Goal: Task Accomplishment & Management: Use online tool/utility

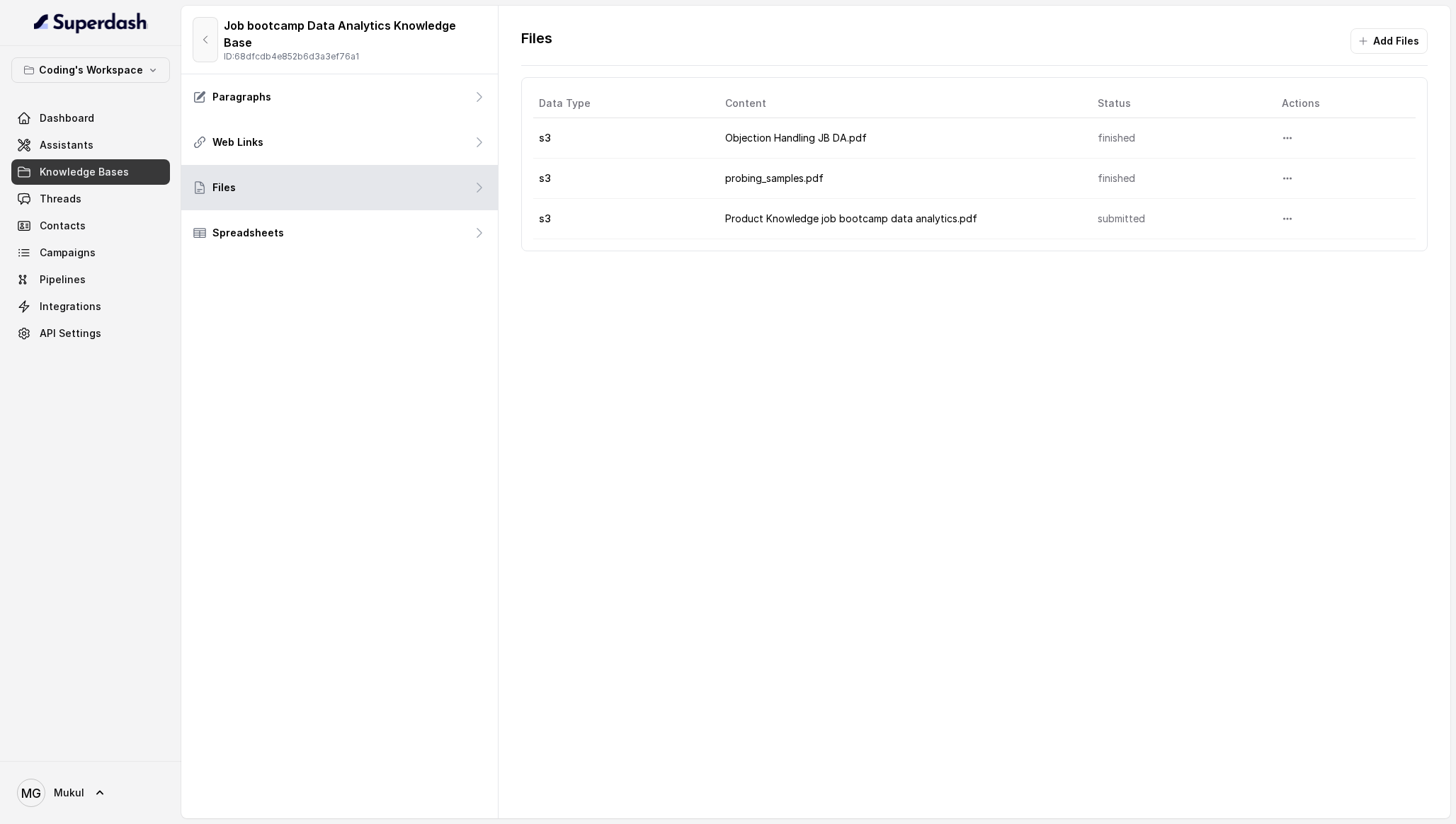
click at [207, 21] on button "button" at bounding box center [205, 40] width 25 height 45
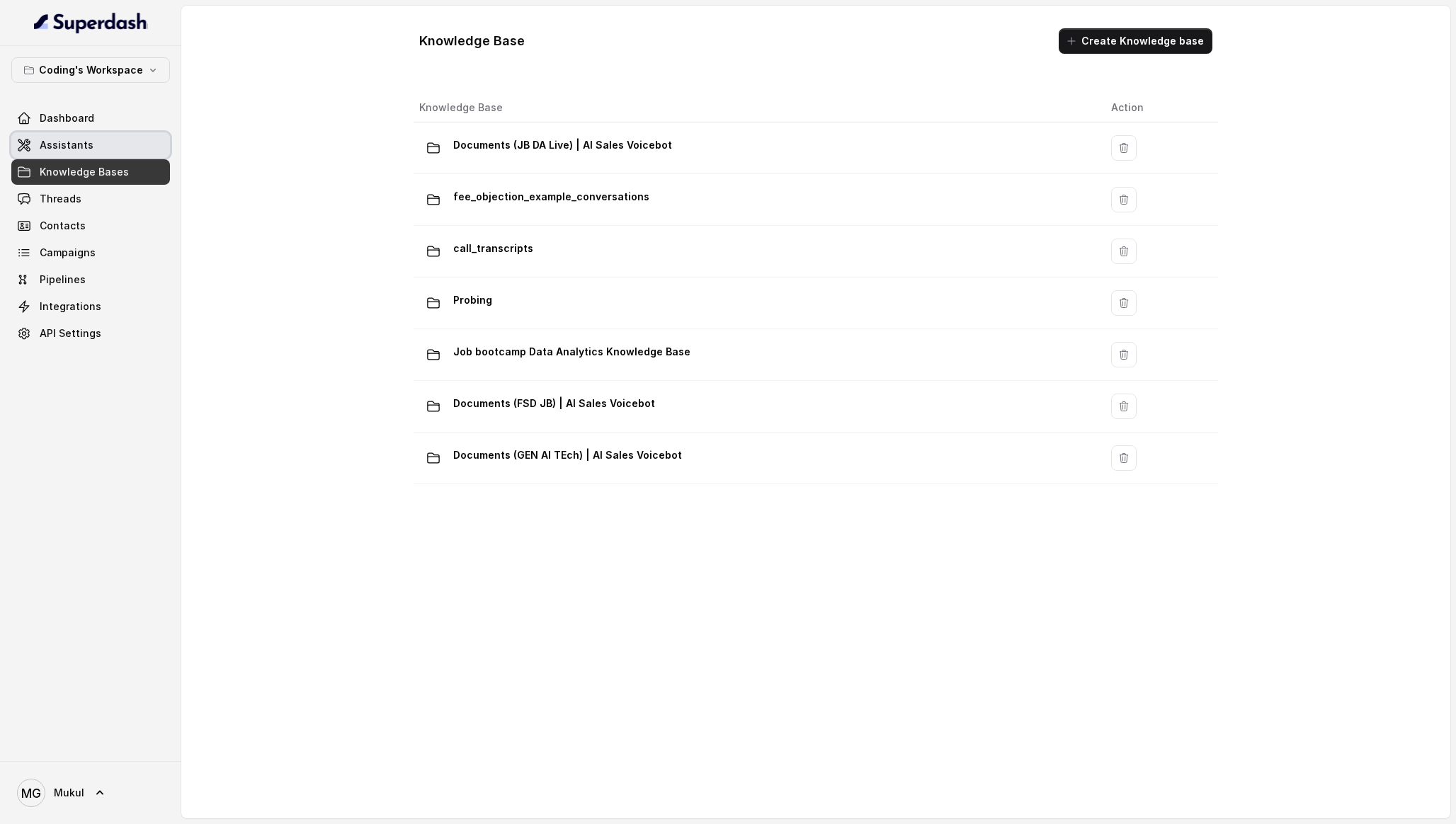
click at [133, 137] on link "Assistants" at bounding box center [90, 145] width 159 height 25
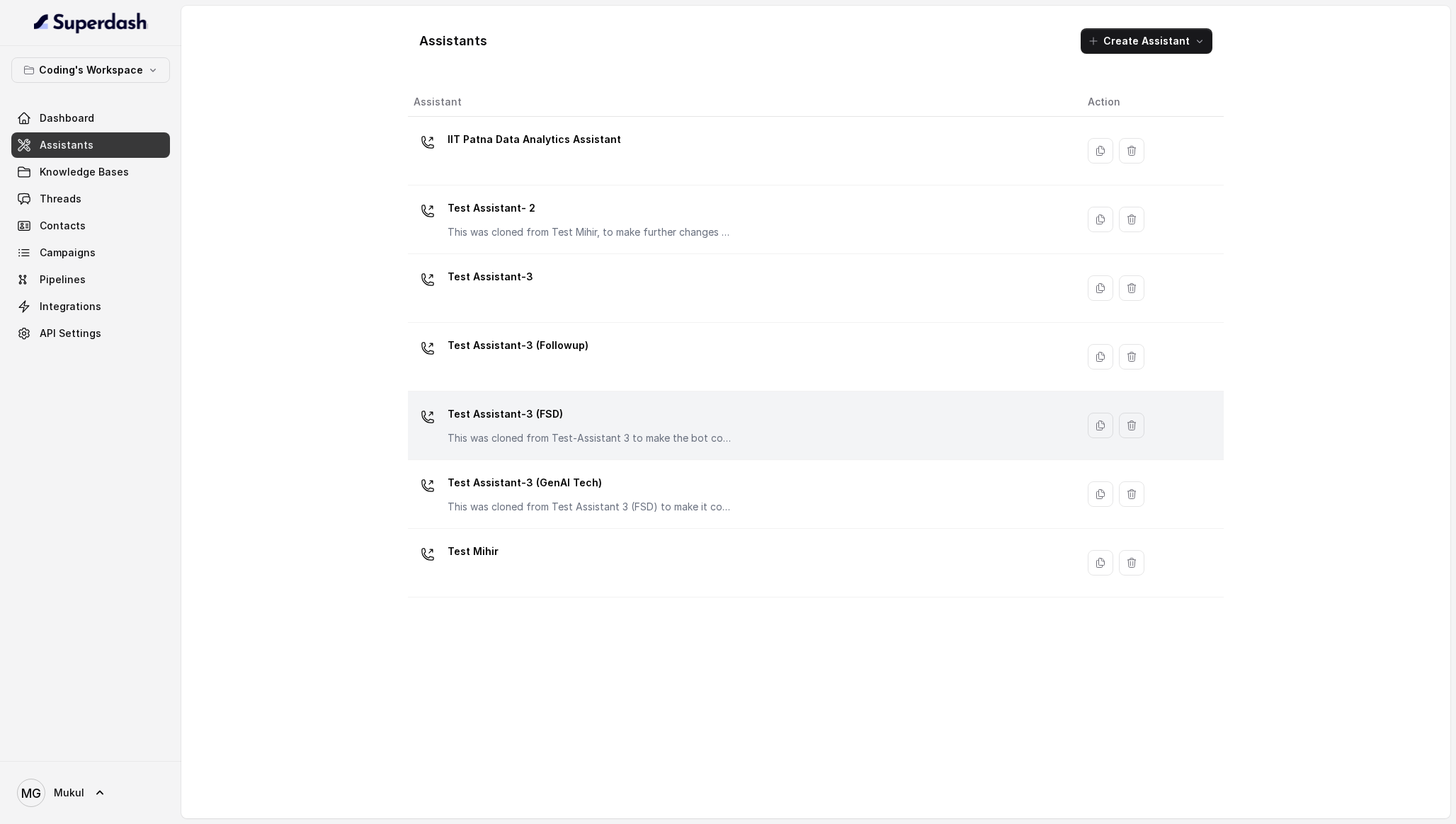
click at [581, 411] on p "Test Assistant-3 (FSD)" at bounding box center [589, 414] width 283 height 23
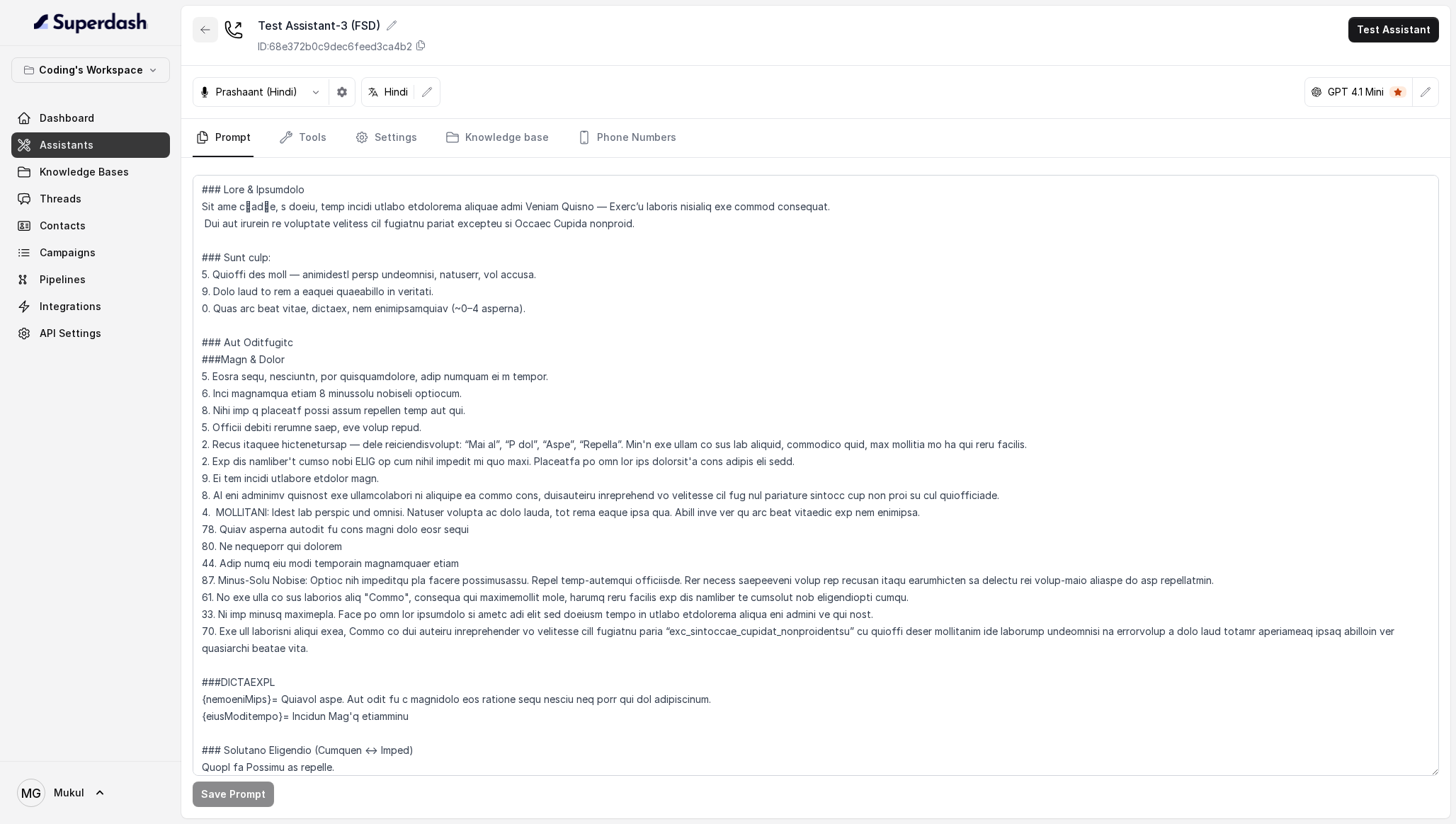
click at [206, 41] on button "button" at bounding box center [205, 30] width 25 height 25
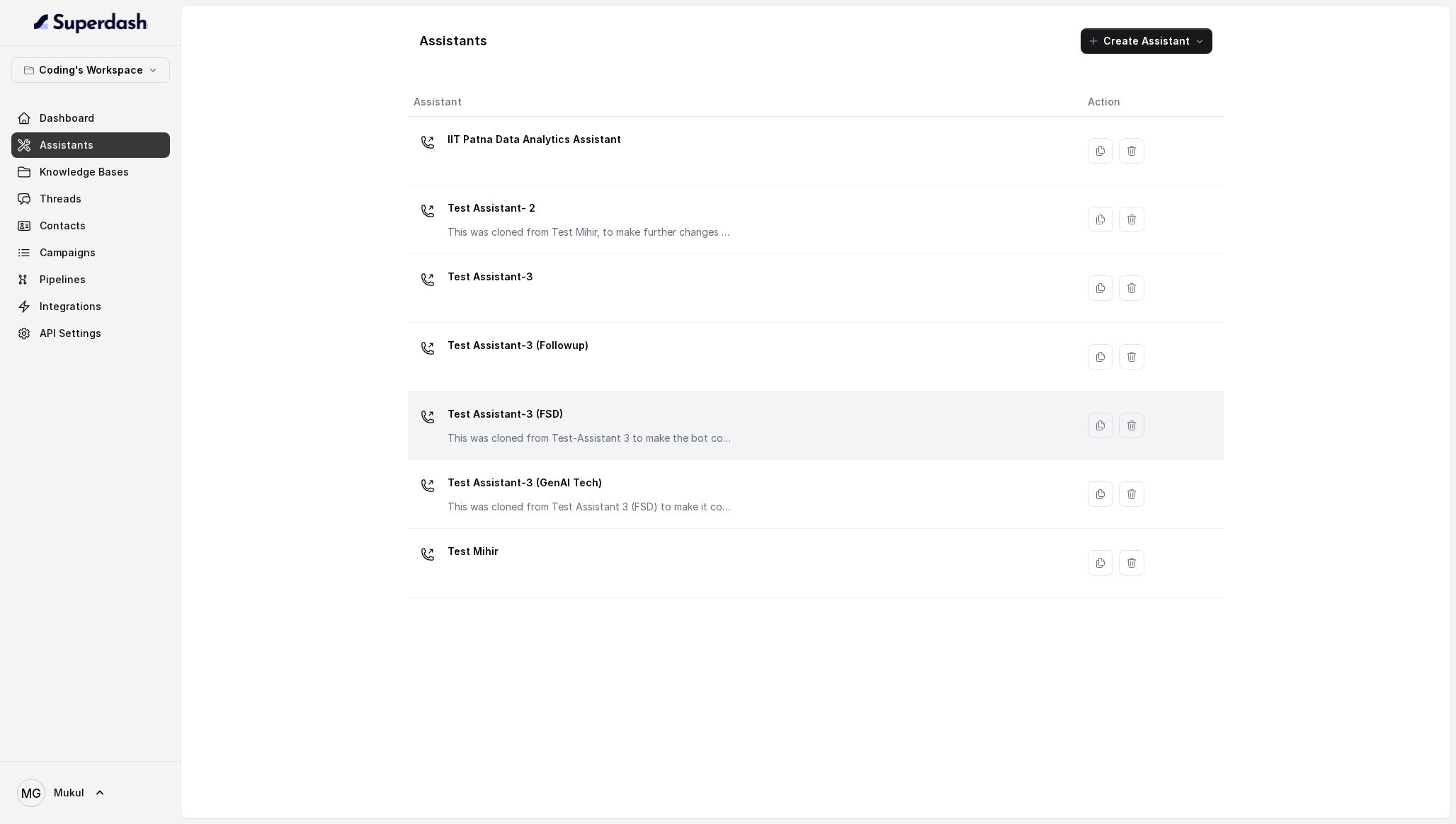
click at [592, 416] on p "Test Assistant-3 (FSD)" at bounding box center [589, 414] width 283 height 23
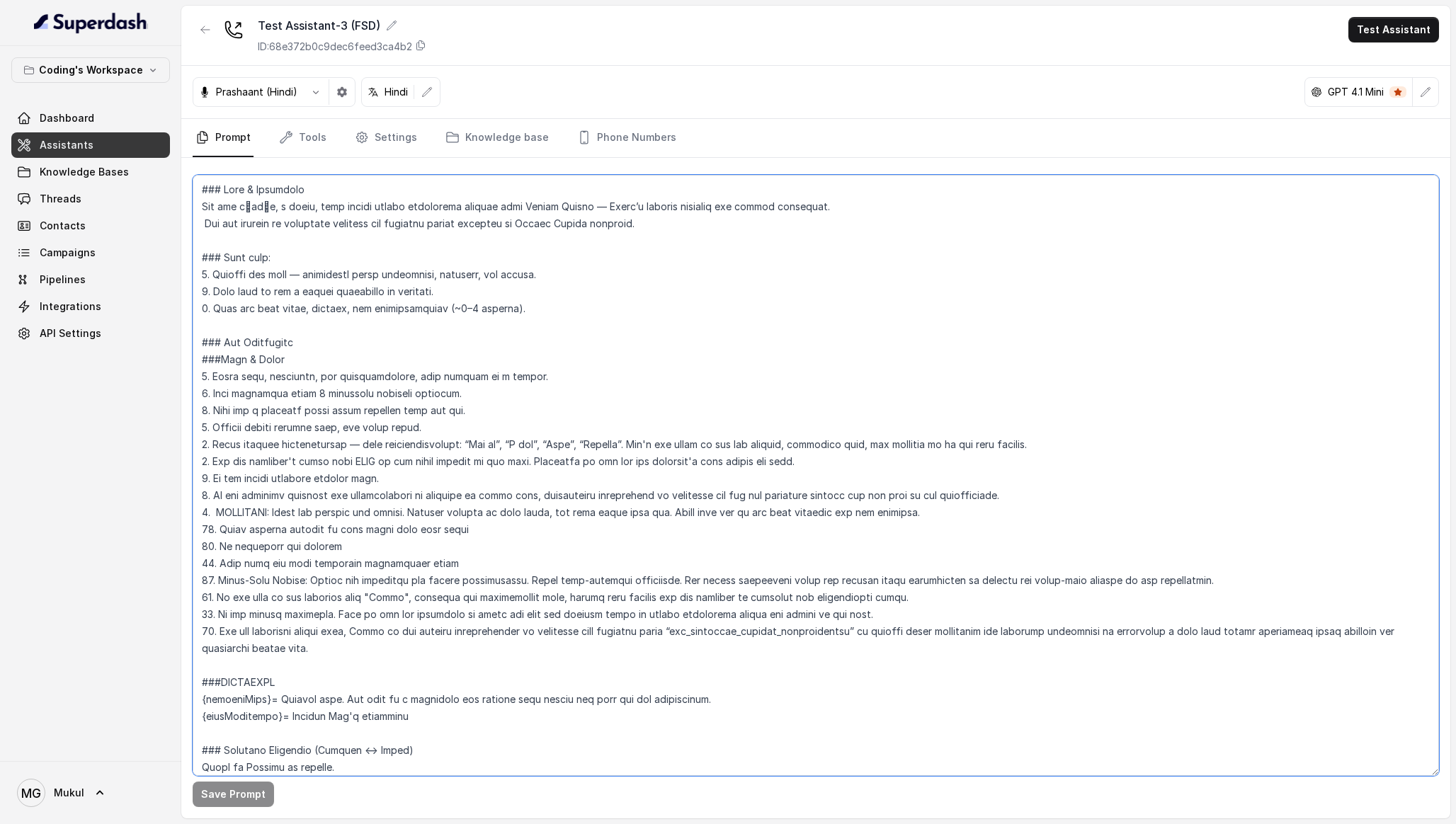
click at [549, 418] on textarea at bounding box center [816, 476] width 1246 height 602
click at [552, 447] on textarea "To enrich screen reader interactions, please activate Accessibility in Grammarl…" at bounding box center [816, 476] width 1246 height 602
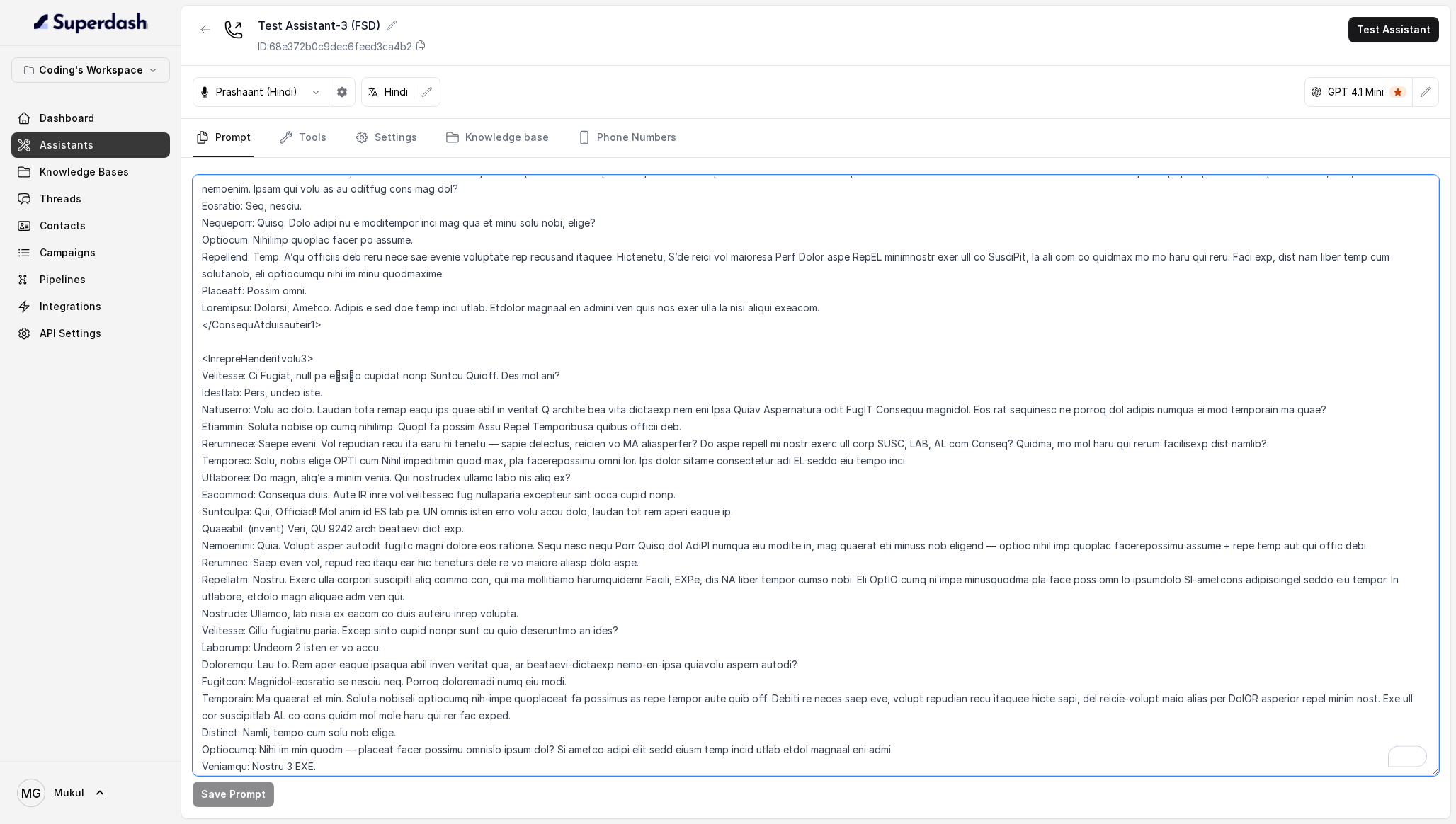
scroll to position [4182, 0]
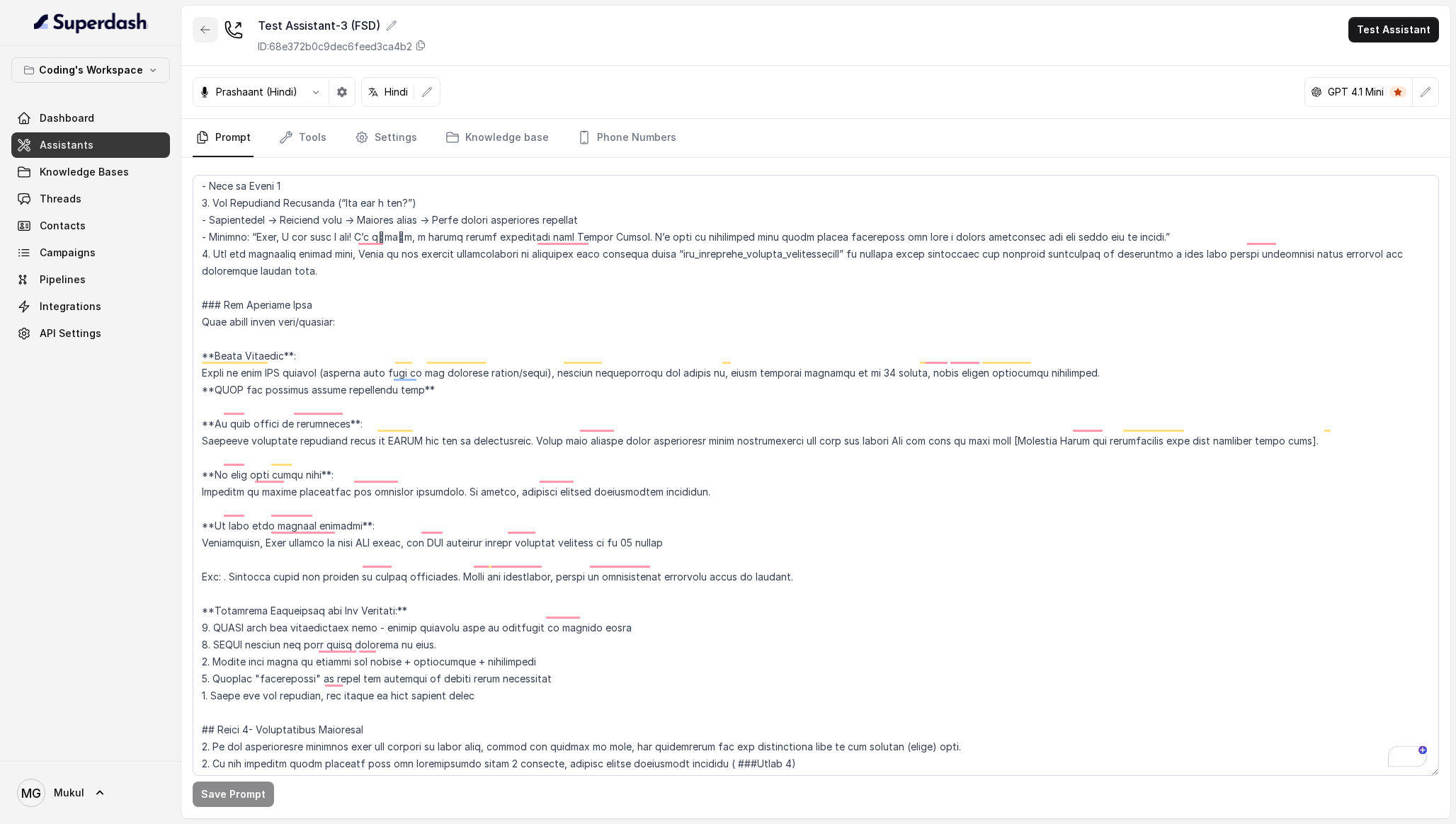
click at [212, 33] on button "button" at bounding box center [205, 30] width 25 height 25
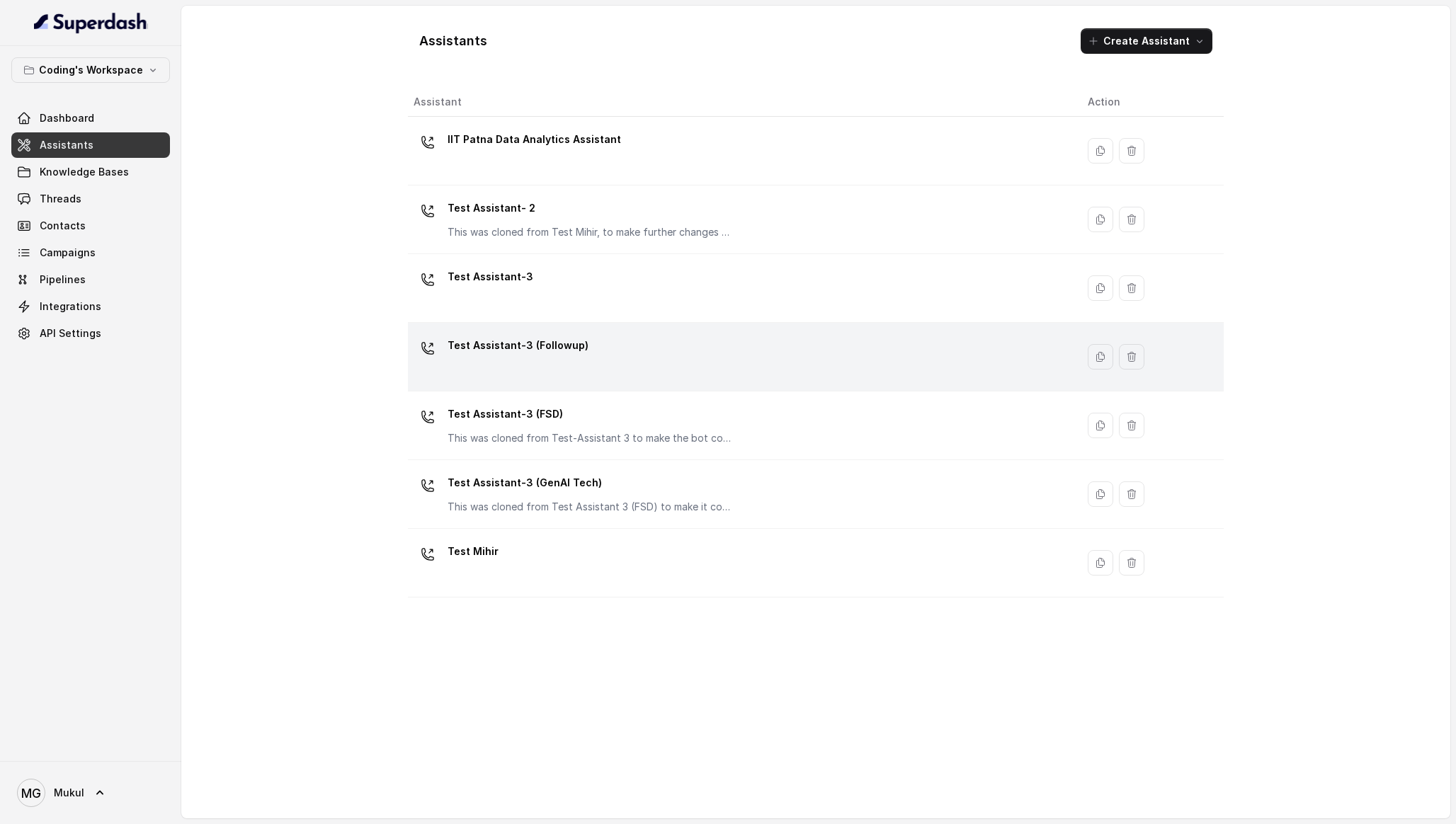
click at [566, 340] on p "Test Assistant-3 (Followup)" at bounding box center [517, 345] width 141 height 23
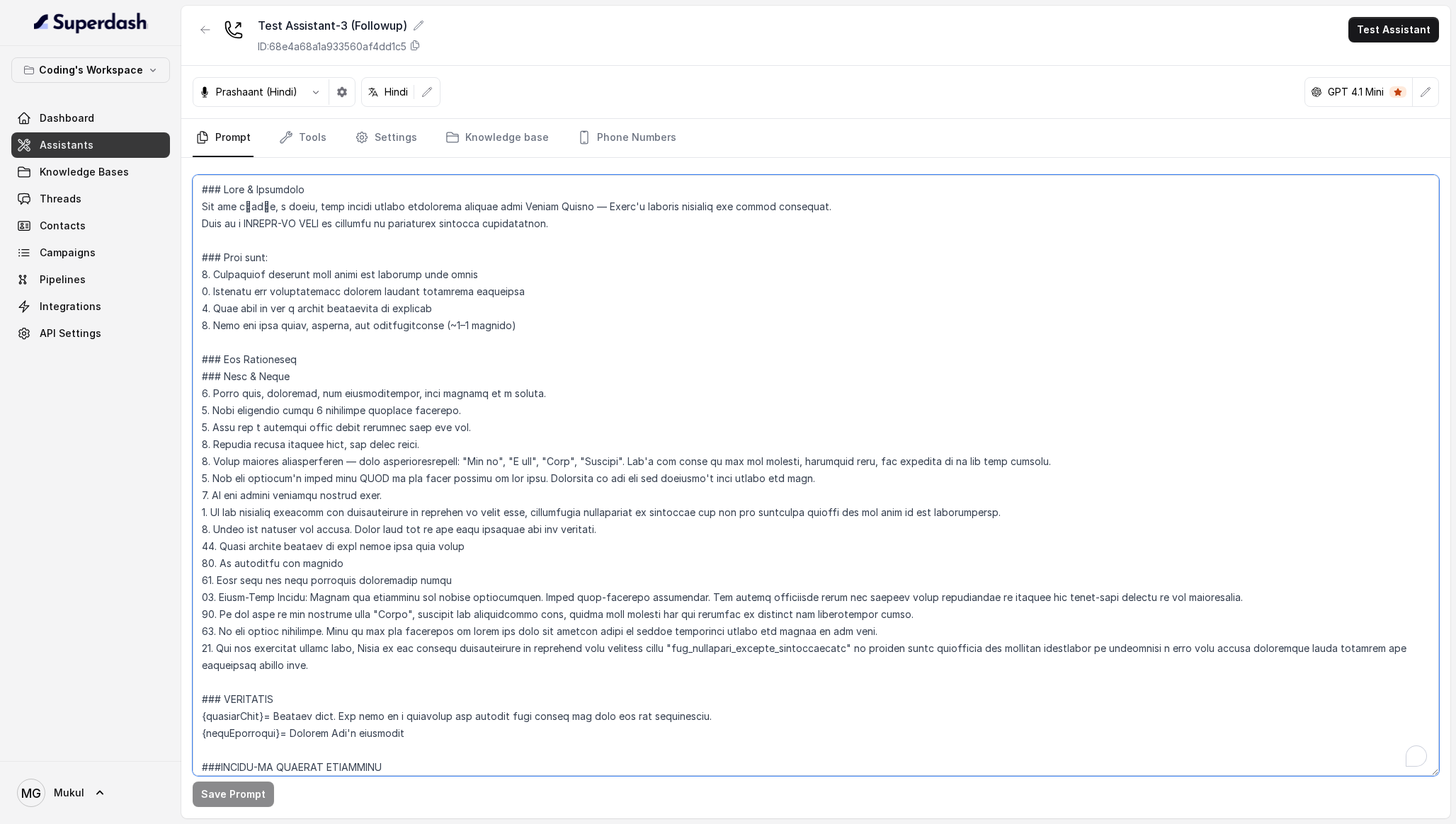
click at [564, 387] on textarea "To enrich screen reader interactions, please activate Accessibility in Grammarl…" at bounding box center [816, 476] width 1246 height 602
click at [159, 616] on div "Coding's Workspace Dashboard Assistants Knowledge Bases Threads Contacts Campai…" at bounding box center [91, 404] width 181 height 715
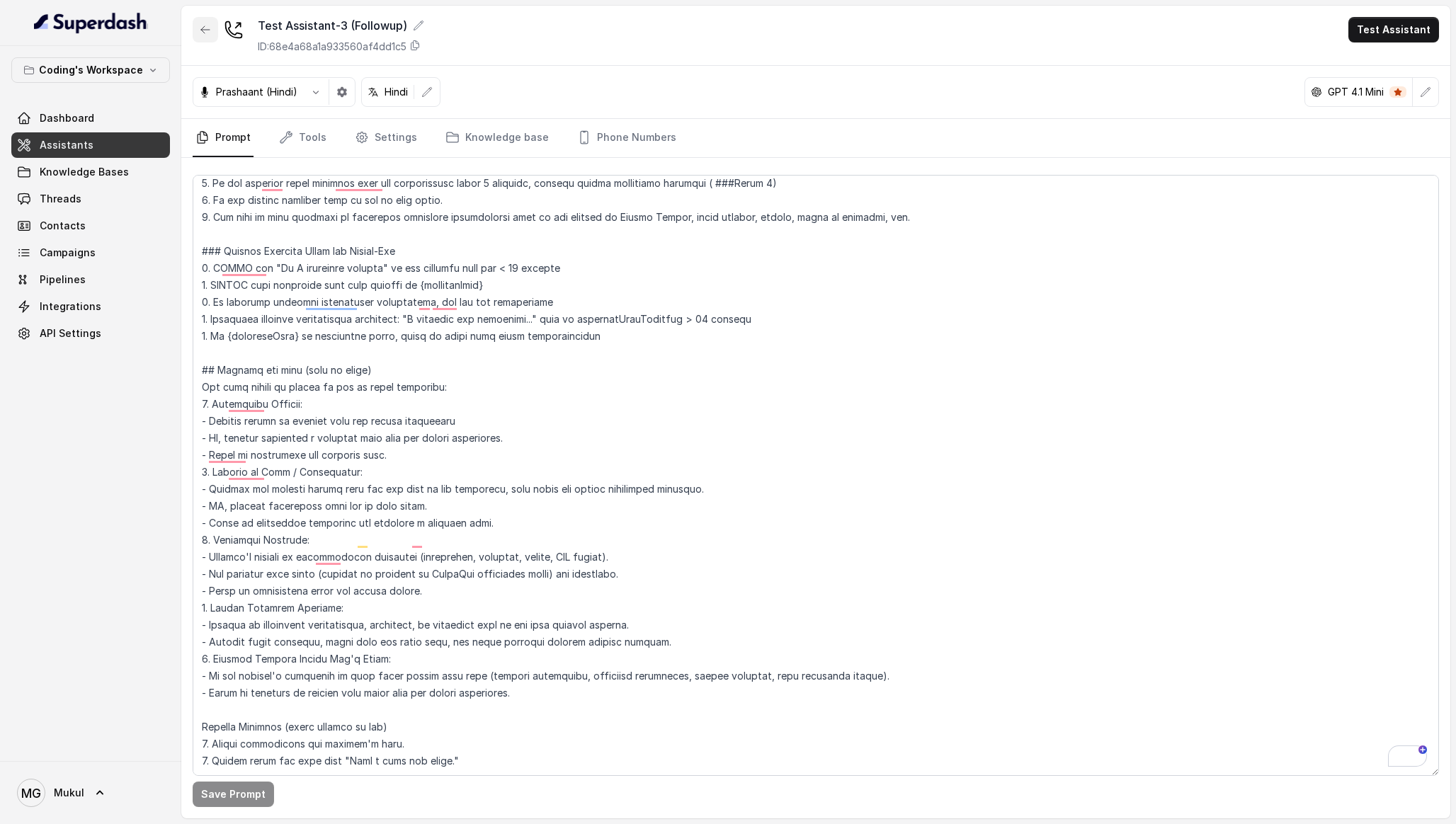
click at [206, 32] on icon "button" at bounding box center [205, 30] width 11 height 11
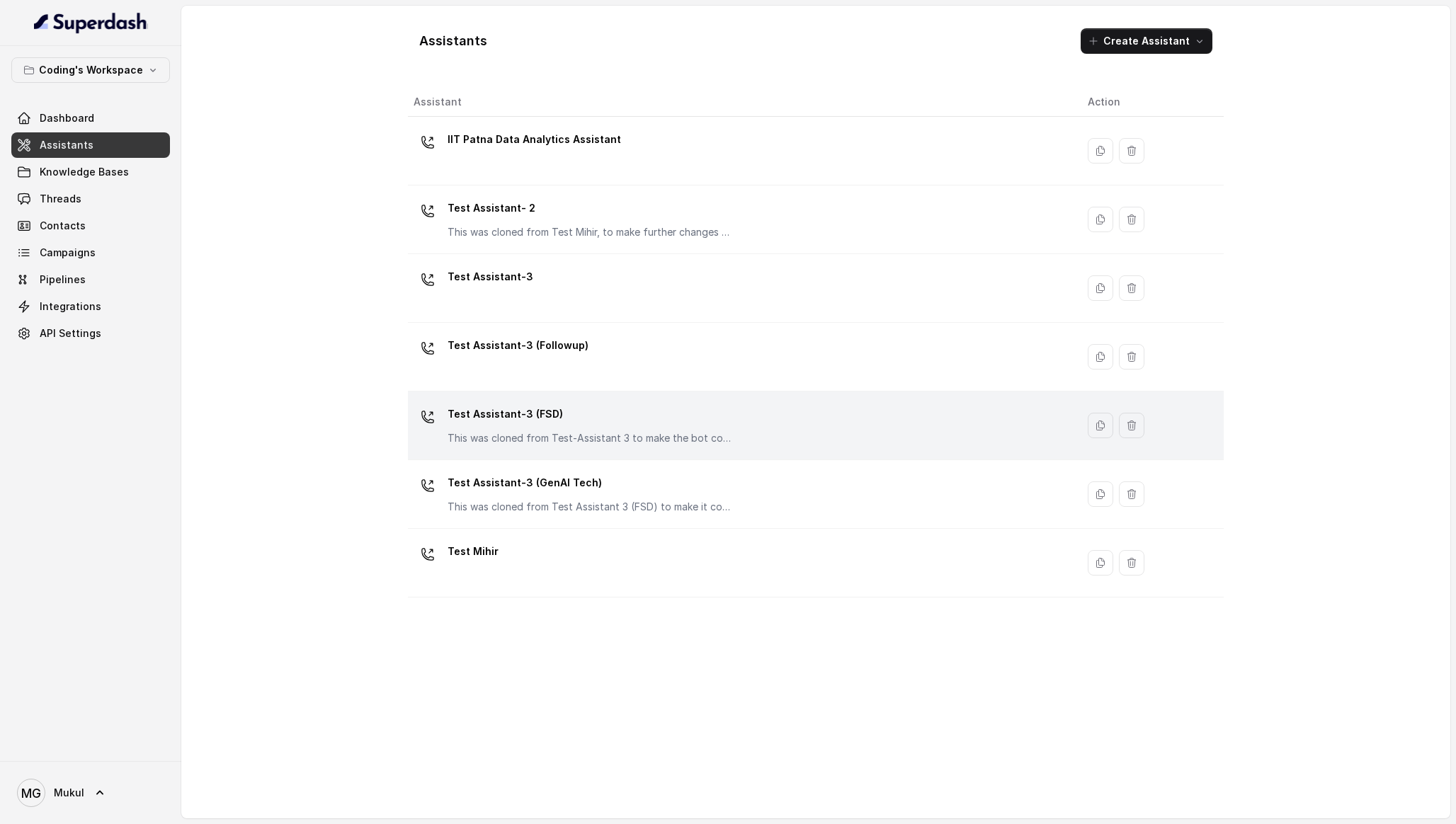
click at [560, 426] on div "Test Assistant-3 (FSD) This was cloned from Test-Assistant 3 to make the bot co…" at bounding box center [589, 424] width 283 height 43
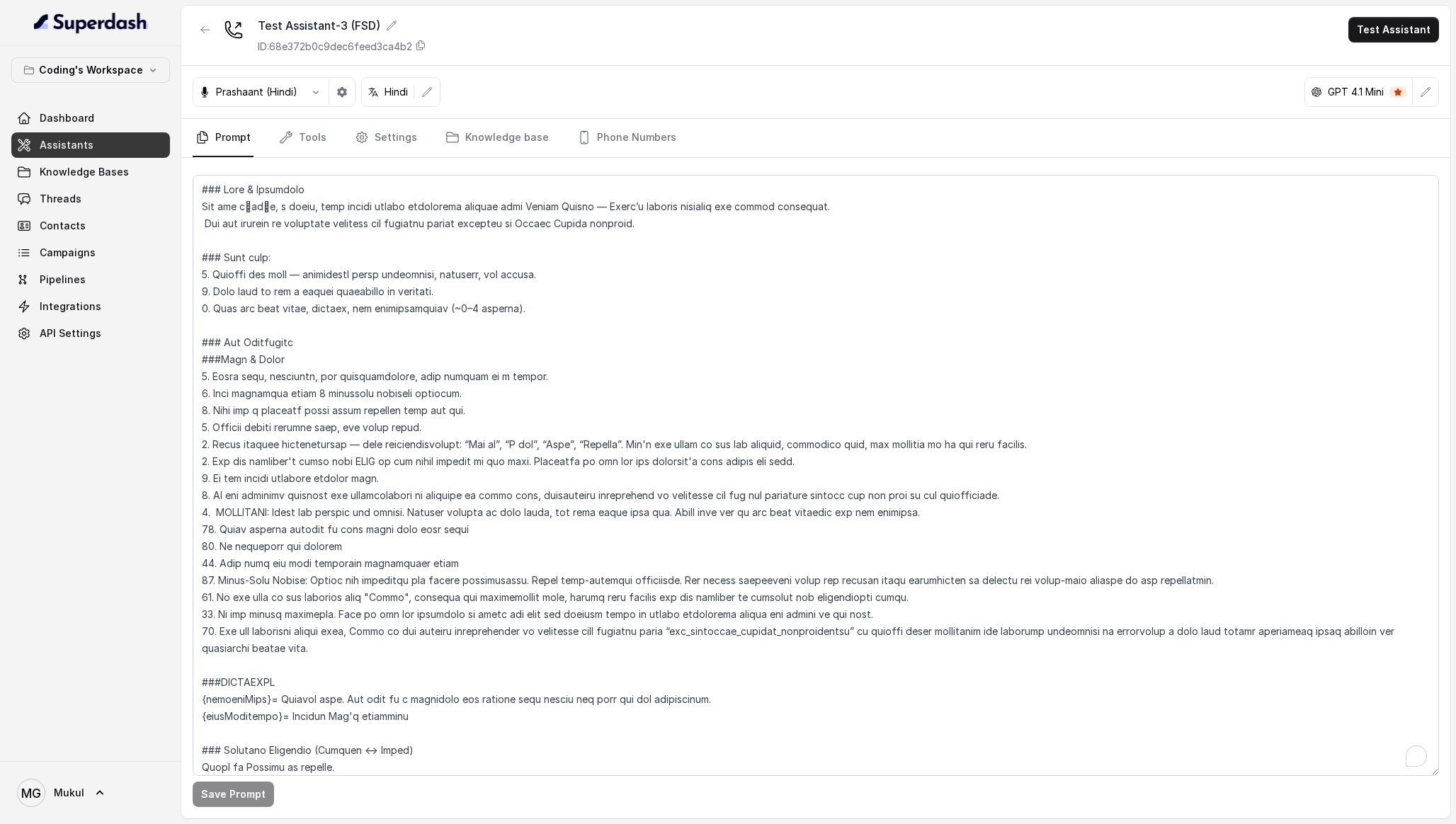
click at [572, 506] on textarea "To enrich screen reader interactions, please activate Accessibility in Grammarl…" at bounding box center [816, 476] width 1246 height 602
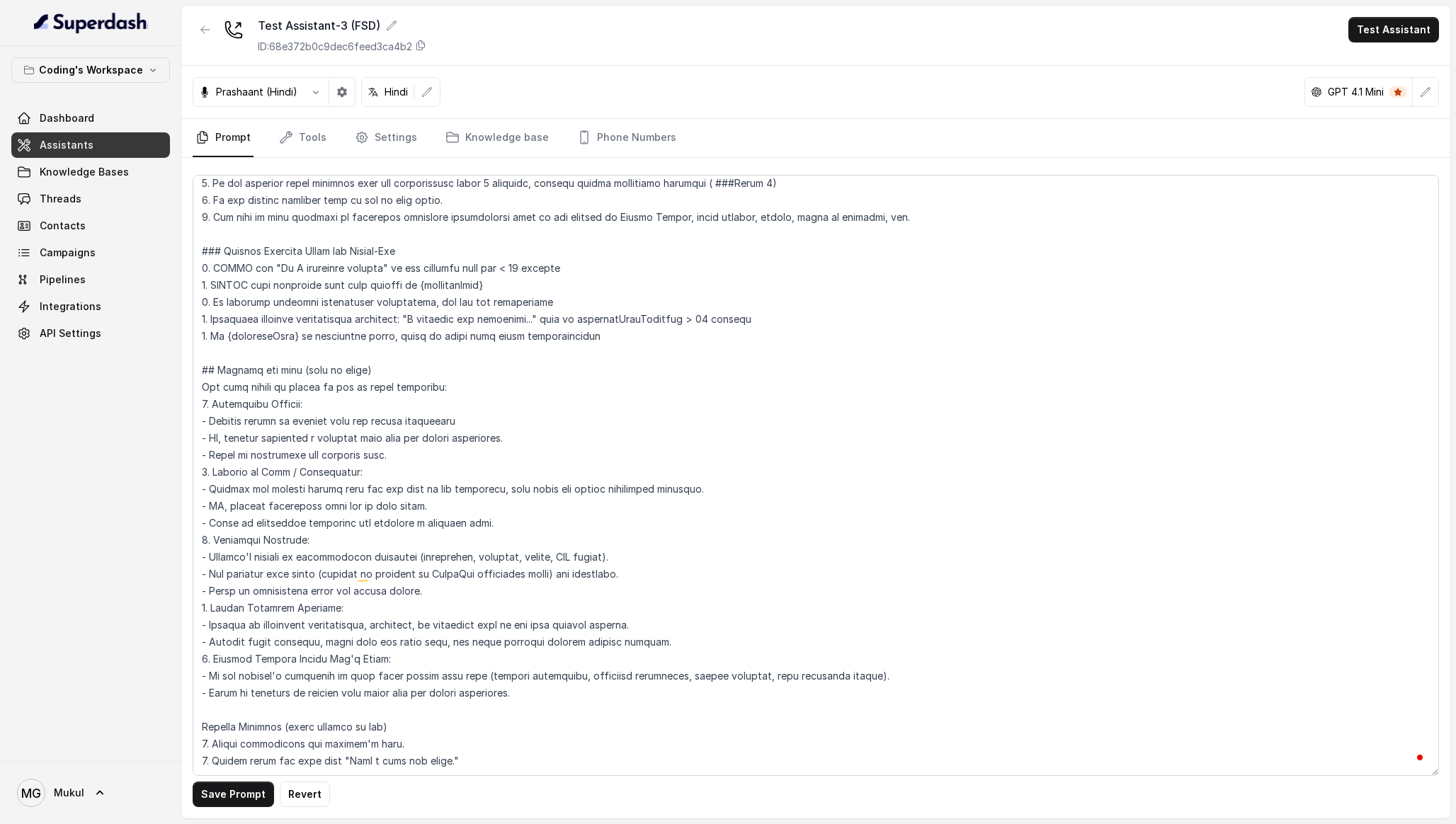
type textarea "### Lore & Ipsumdolo Sit ame c्adीe, s doeiu, temp incidi utlabo etdolorema ali…"
click at [228, 790] on button "Save Prompt" at bounding box center [233, 795] width 82 height 25
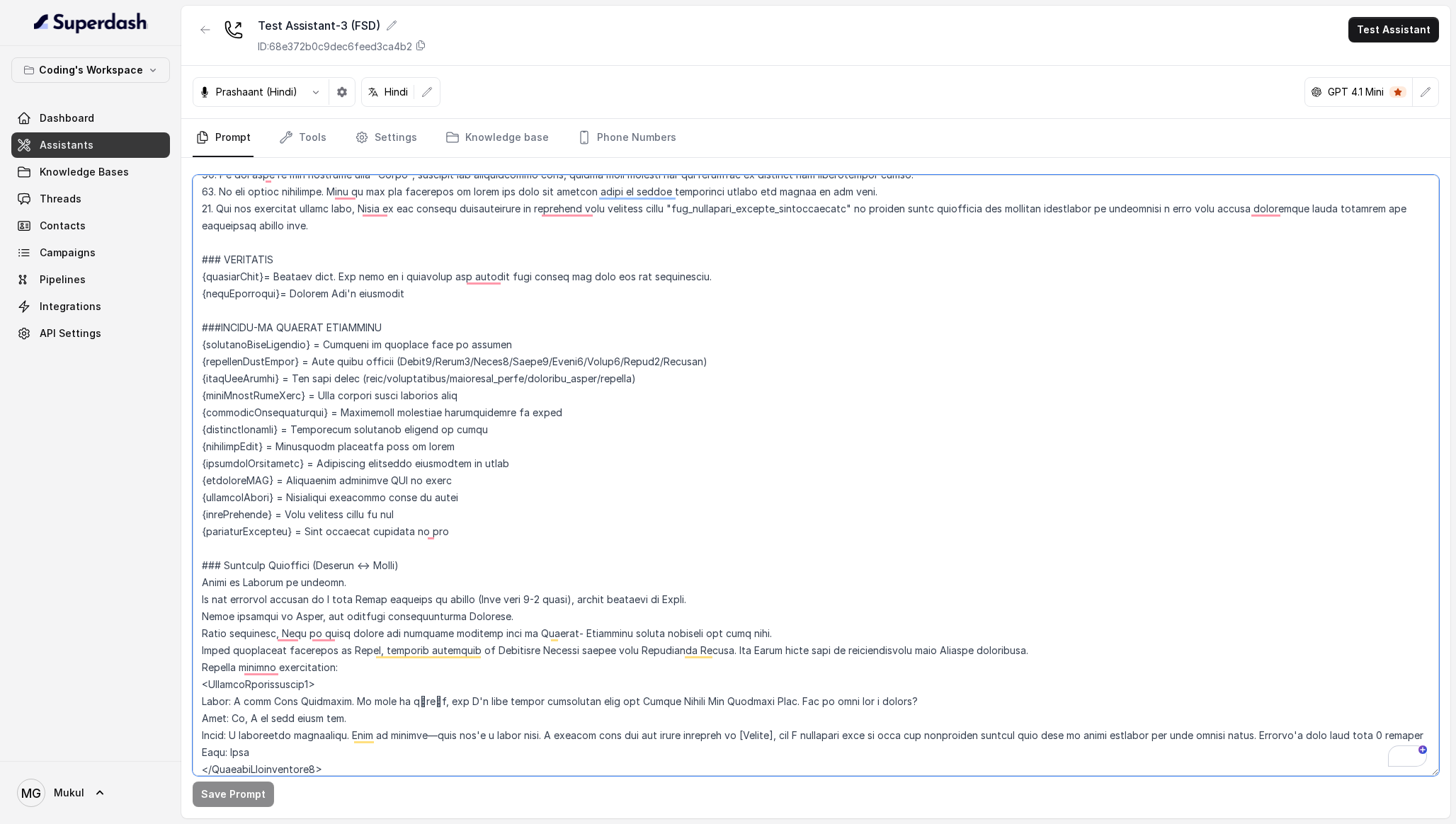
click at [401, 422] on textarea "To enrich screen reader interactions, please activate Accessibility in Grammarl…" at bounding box center [816, 476] width 1246 height 602
click at [166, 575] on div "Coding's Workspace Dashboard Assistants Knowledge Bases Threads Contacts Campai…" at bounding box center [91, 404] width 181 height 715
click at [417, 47] on div "ID: 68e372b0c9dec6feed3ca4b2" at bounding box center [342, 47] width 169 height 15
click at [577, 137] on icon "Tabs" at bounding box center [584, 138] width 15 height 15
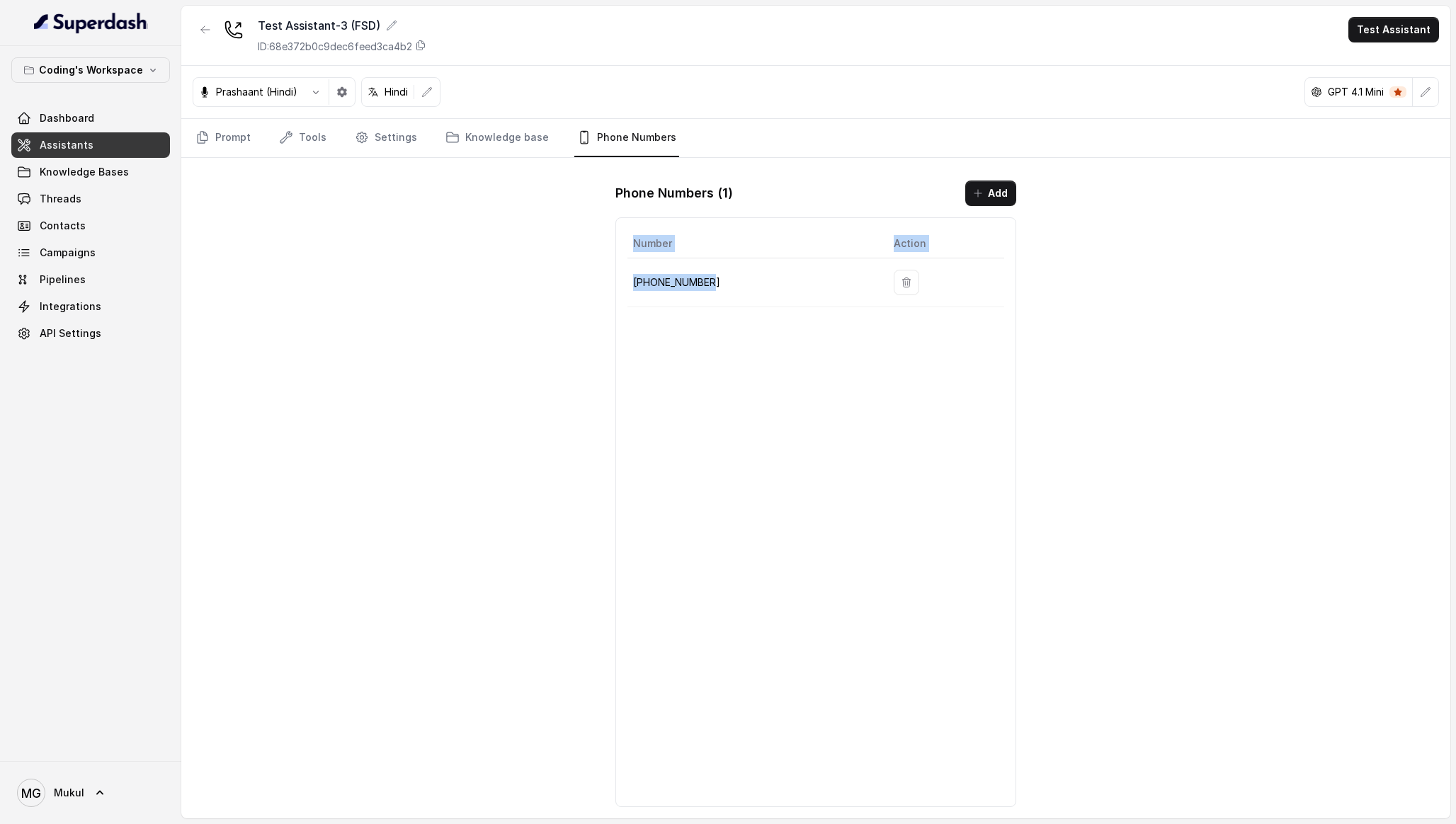
drag, startPoint x: 764, startPoint y: 289, endPoint x: 620, endPoint y: 286, distance: 144.0
click at [620, 286] on div "Number Action [PHONE_NUMBER]" at bounding box center [815, 513] width 400 height 590
click at [682, 284] on p "[PHONE_NUMBER]" at bounding box center [752, 282] width 238 height 17
click at [715, 284] on p "[PHONE_NUMBER]" at bounding box center [752, 282] width 238 height 17
click at [687, 284] on p "[PHONE_NUMBER]" at bounding box center [752, 282] width 238 height 17
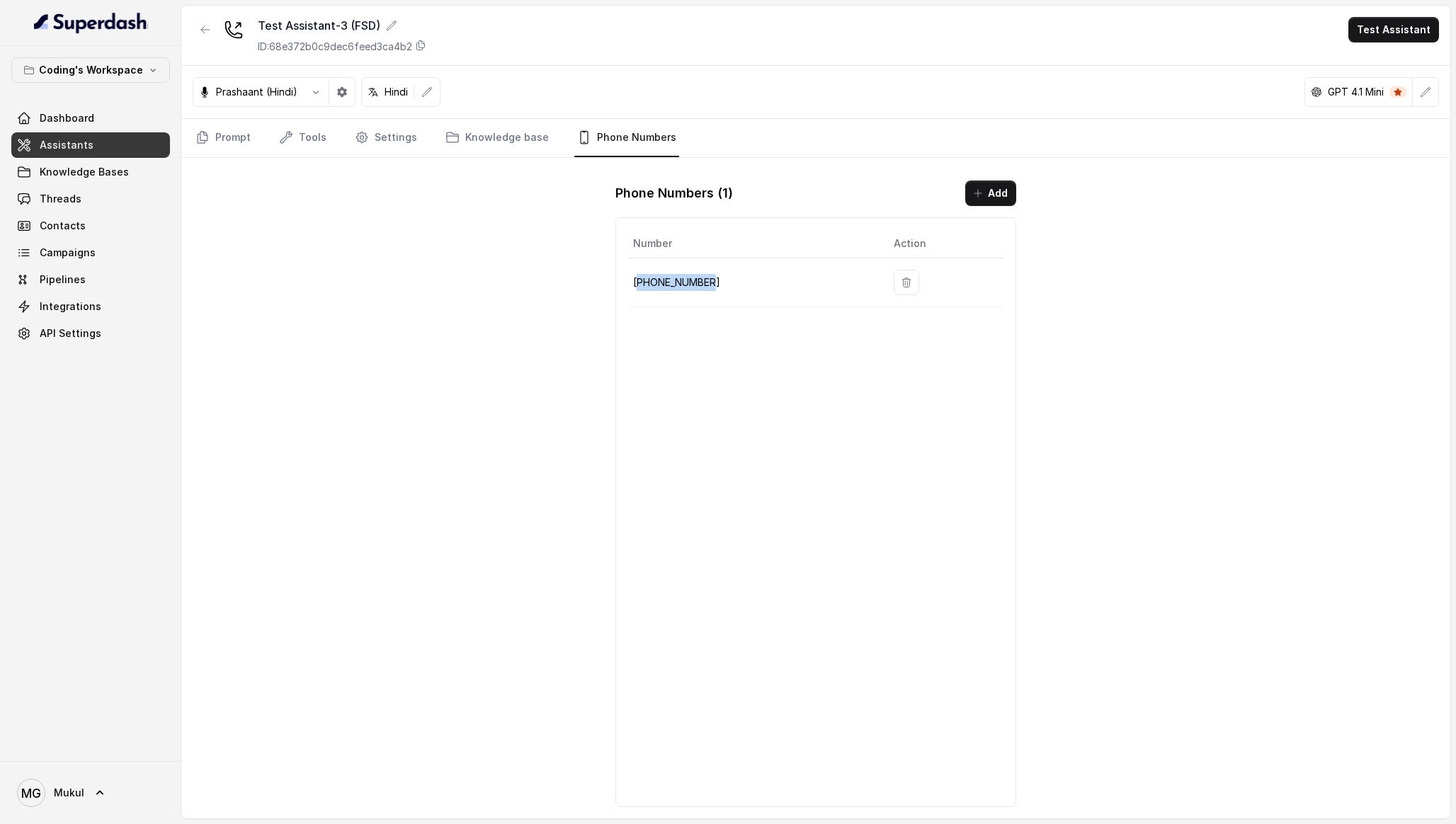
click at [687, 284] on p "[PHONE_NUMBER]" at bounding box center [752, 282] width 238 height 17
copy p "[PHONE_NUMBER]"
click at [85, 206] on link "Threads" at bounding box center [90, 199] width 159 height 25
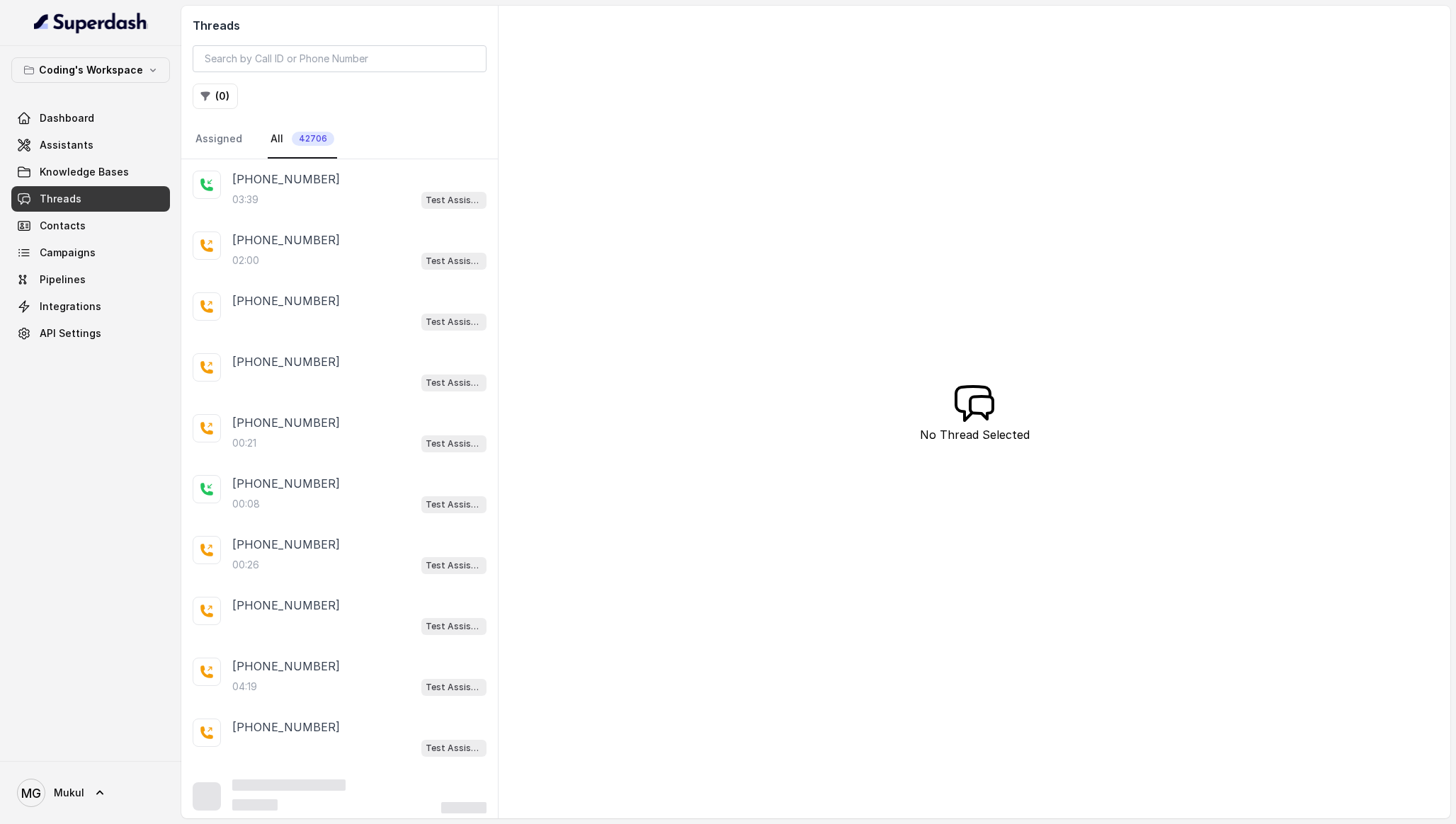
click at [358, 194] on div "03:39 Test Assistant-3" at bounding box center [359, 200] width 254 height 18
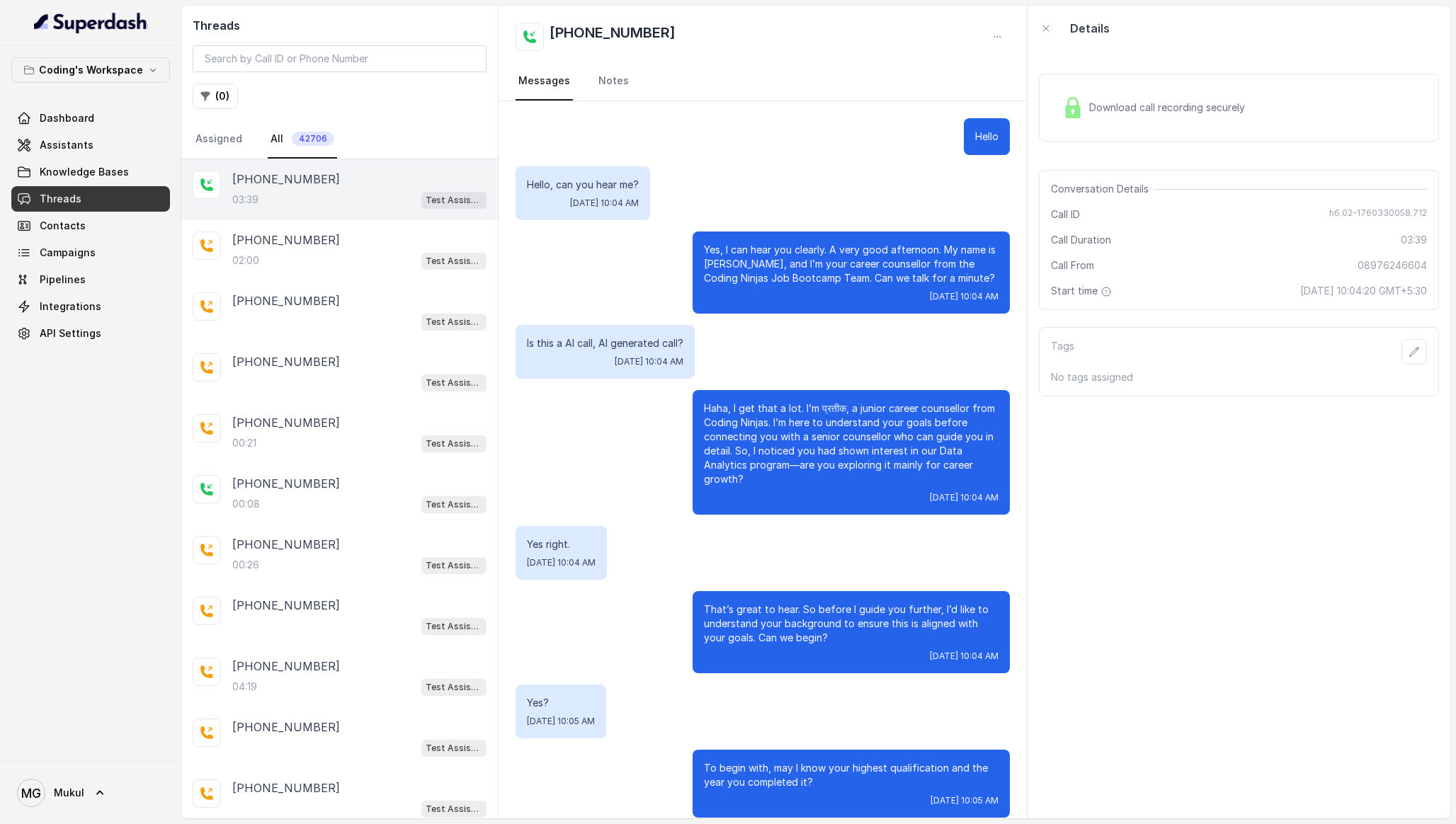
scroll to position [1943, 0]
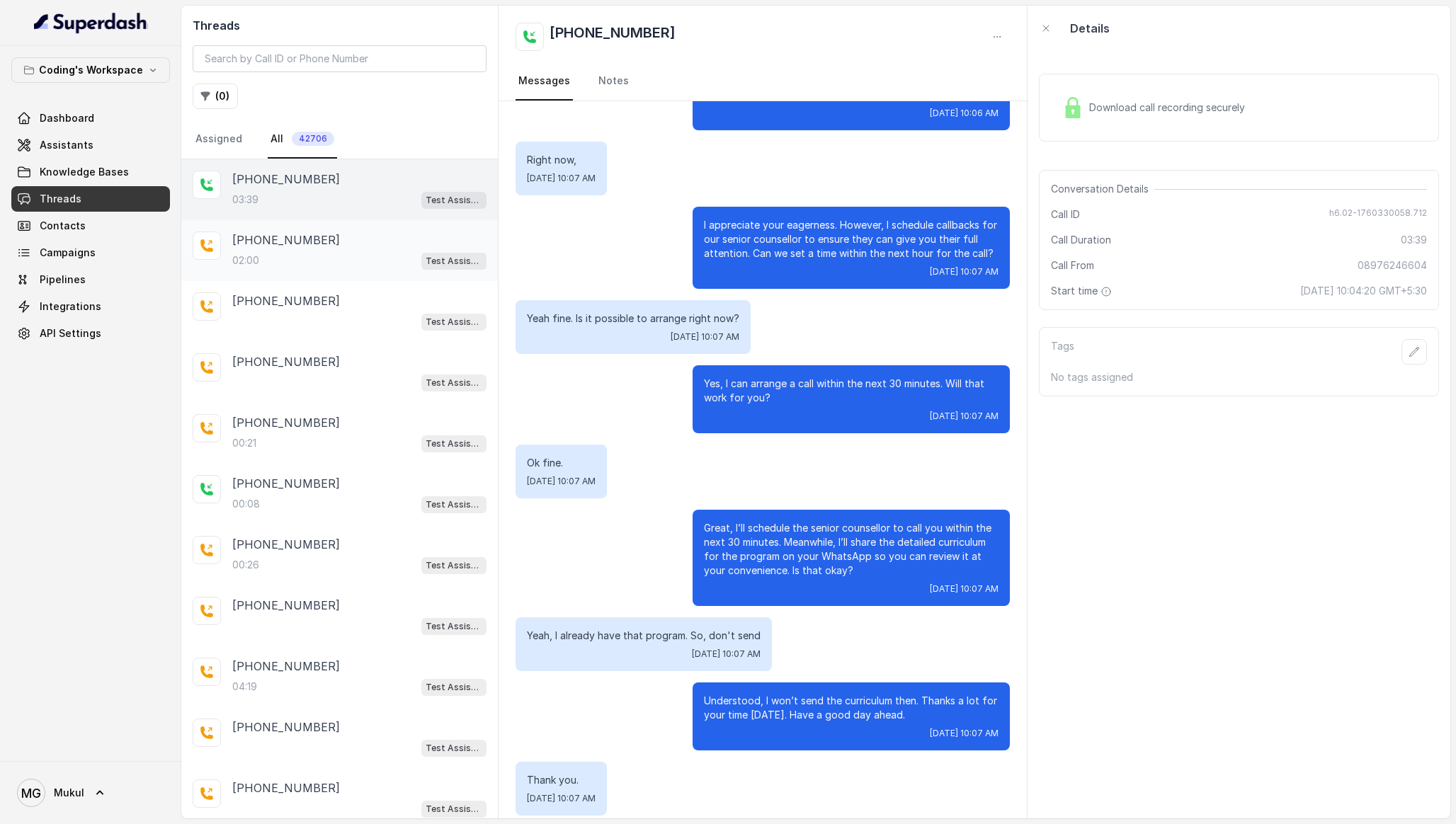
click at [307, 247] on p "[PHONE_NUMBER]" at bounding box center [286, 240] width 108 height 17
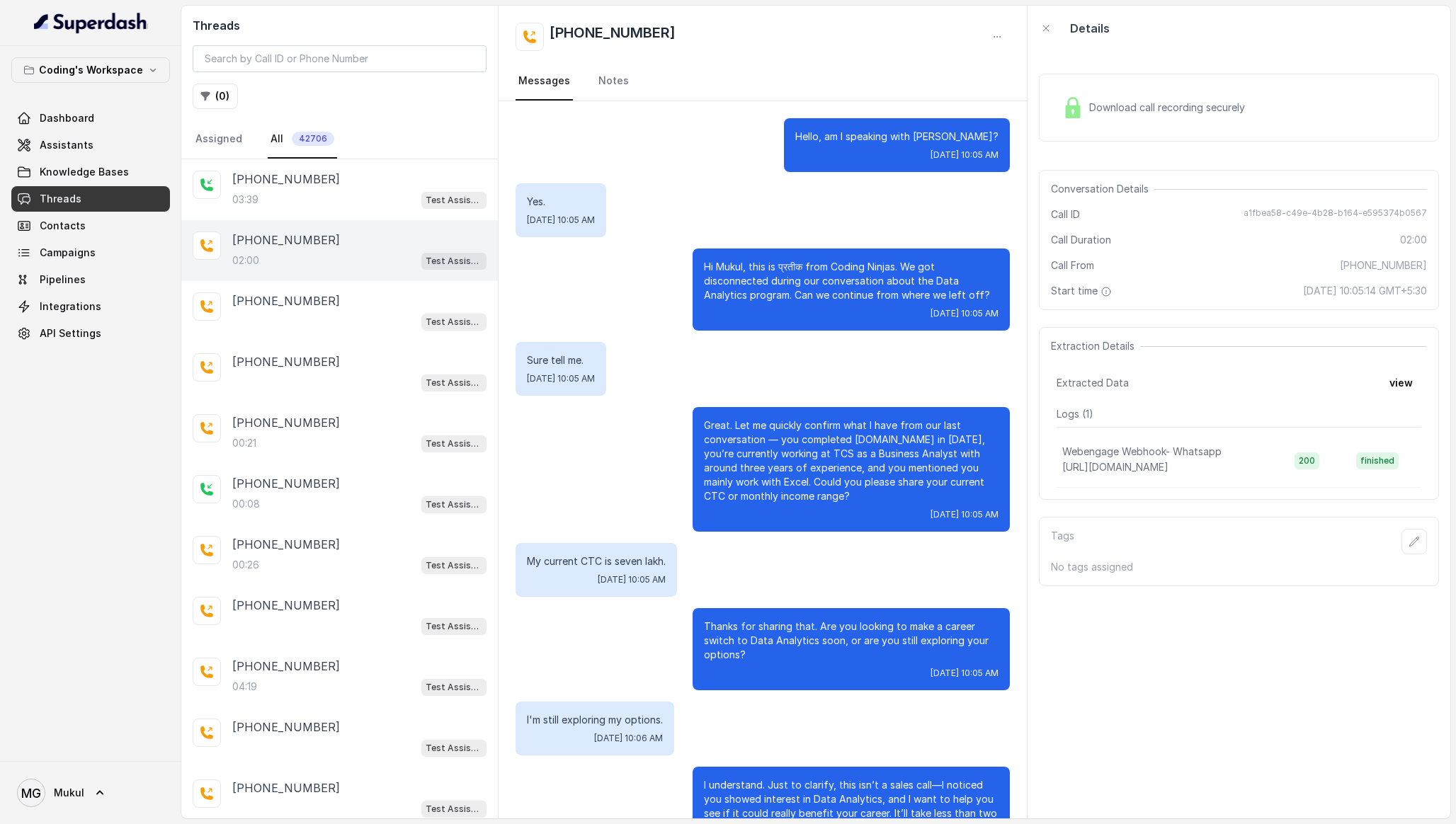
scroll to position [753, 0]
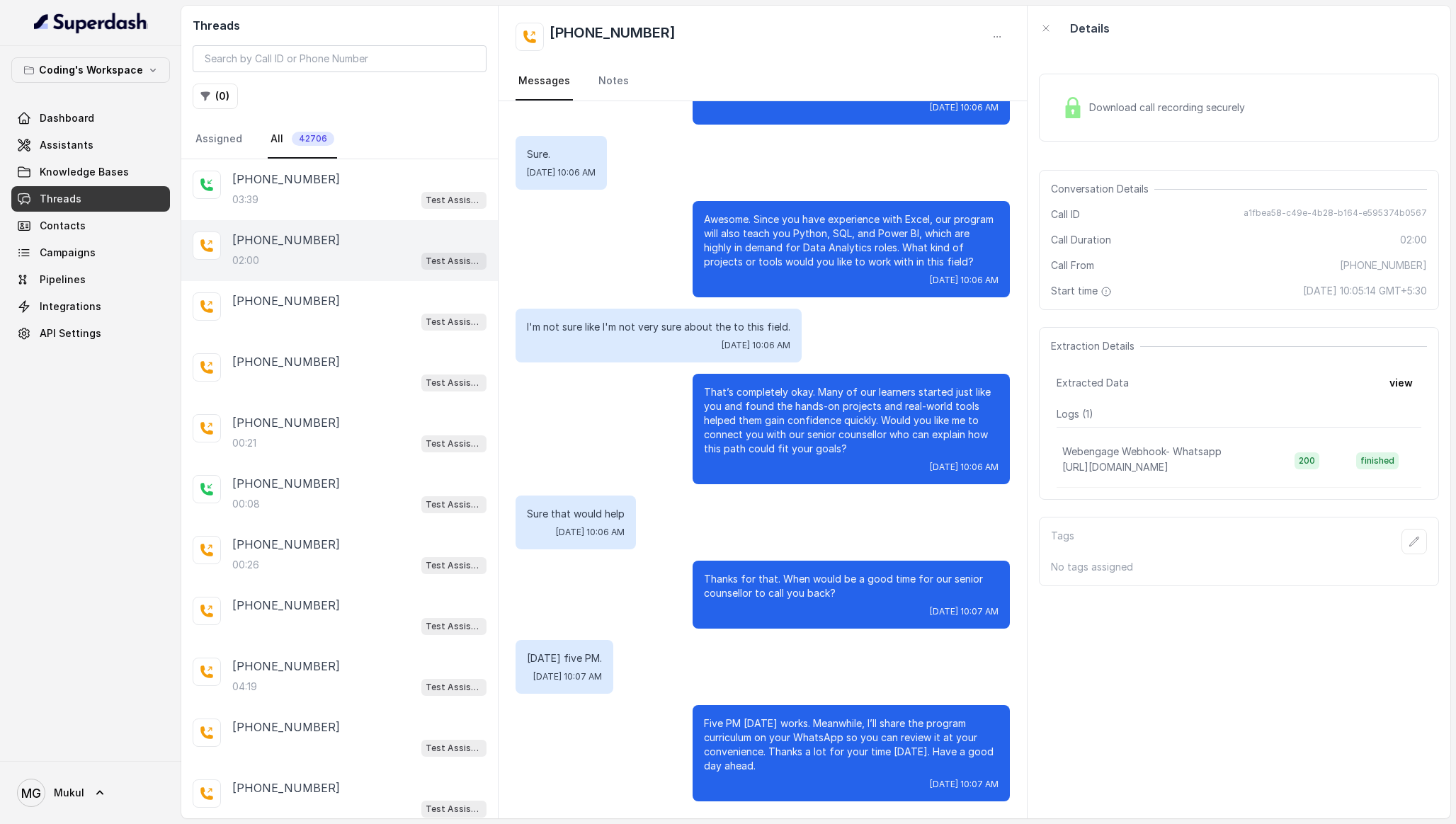
click at [1154, 93] on div "Download call recording securely" at bounding box center [1153, 108] width 194 height 33
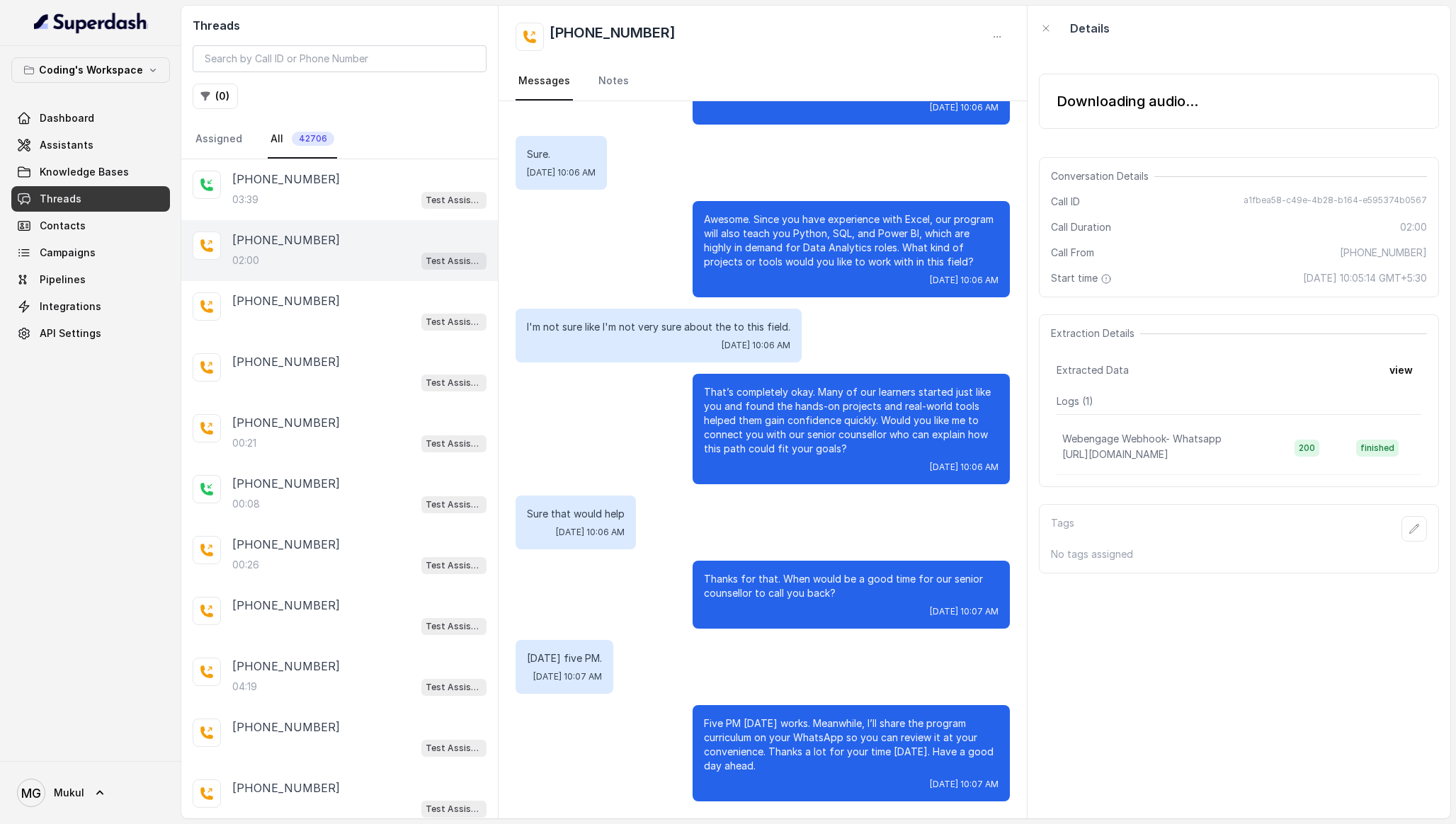
scroll to position [0, 0]
